Goal: Find specific page/section: Find specific page/section

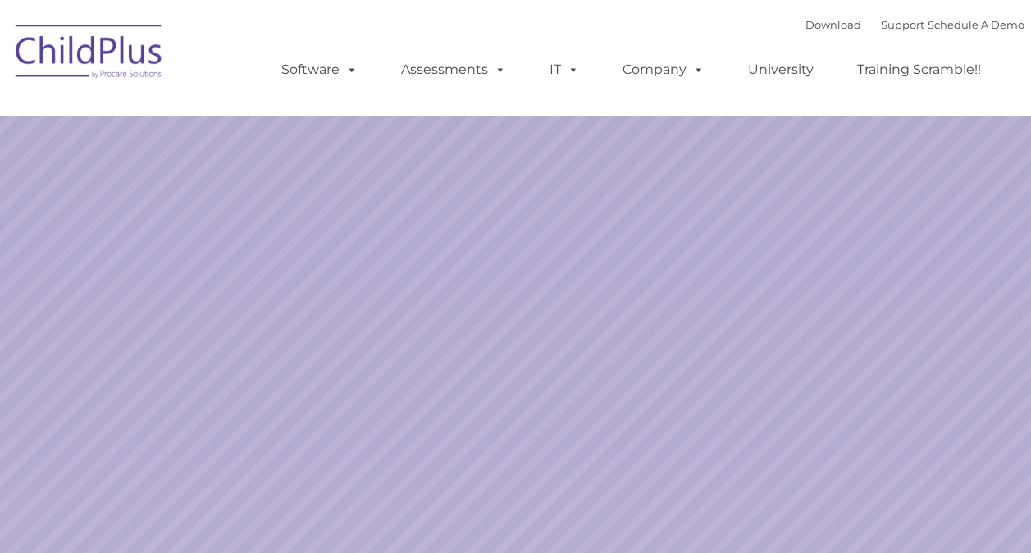
select select "MEDIUM"
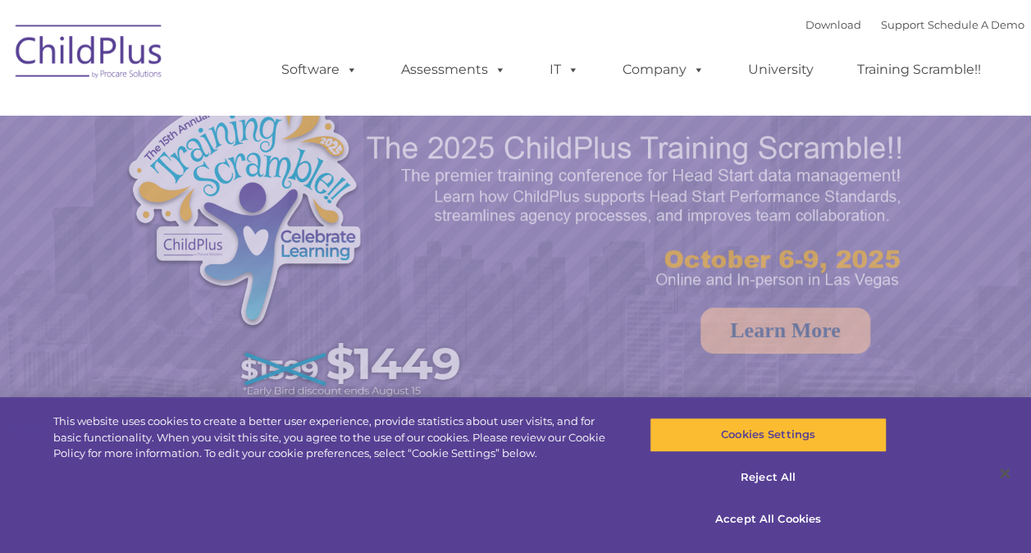
select select "MEDIUM"
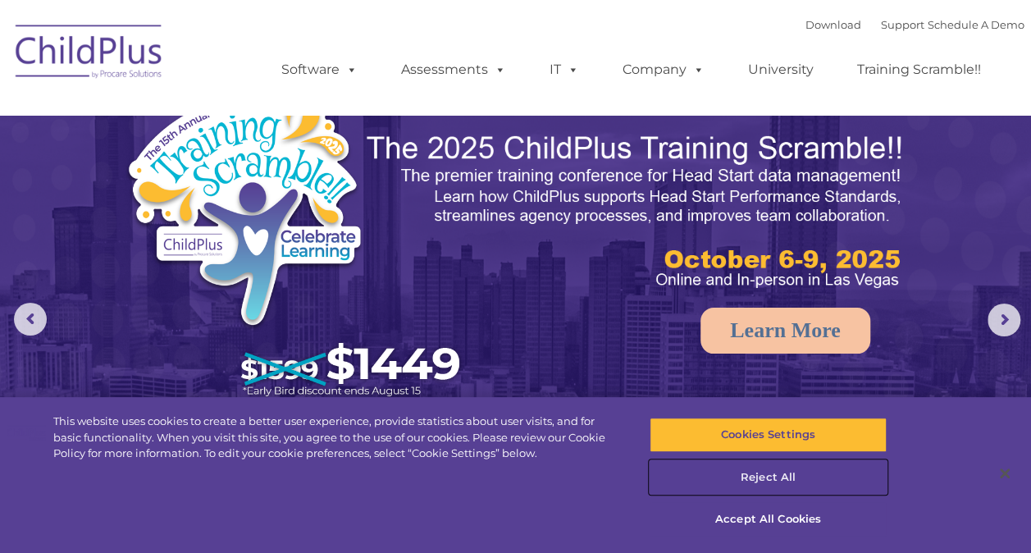
click at [773, 476] on button "Reject All" at bounding box center [768, 477] width 237 height 34
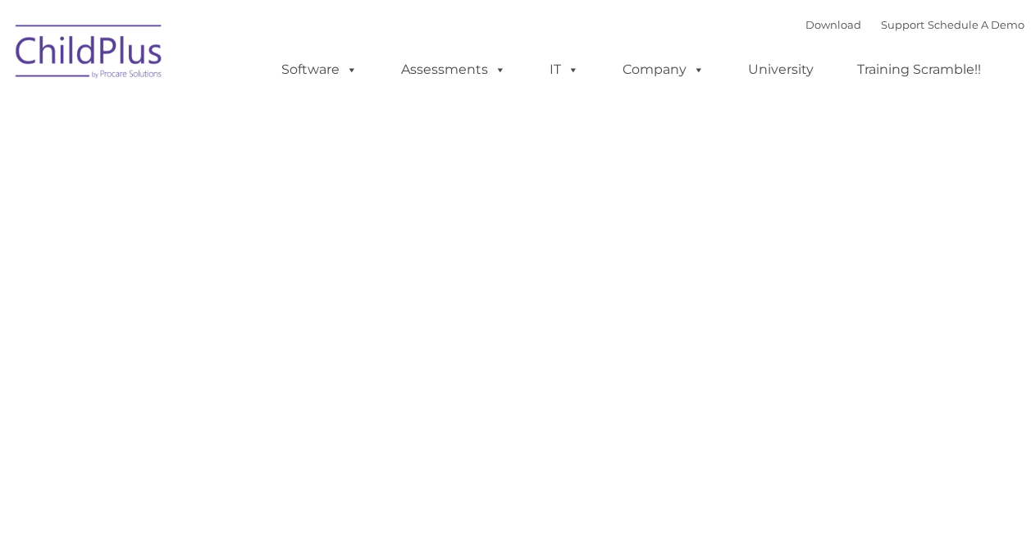
type input ""
